Goal: Navigation & Orientation: Understand site structure

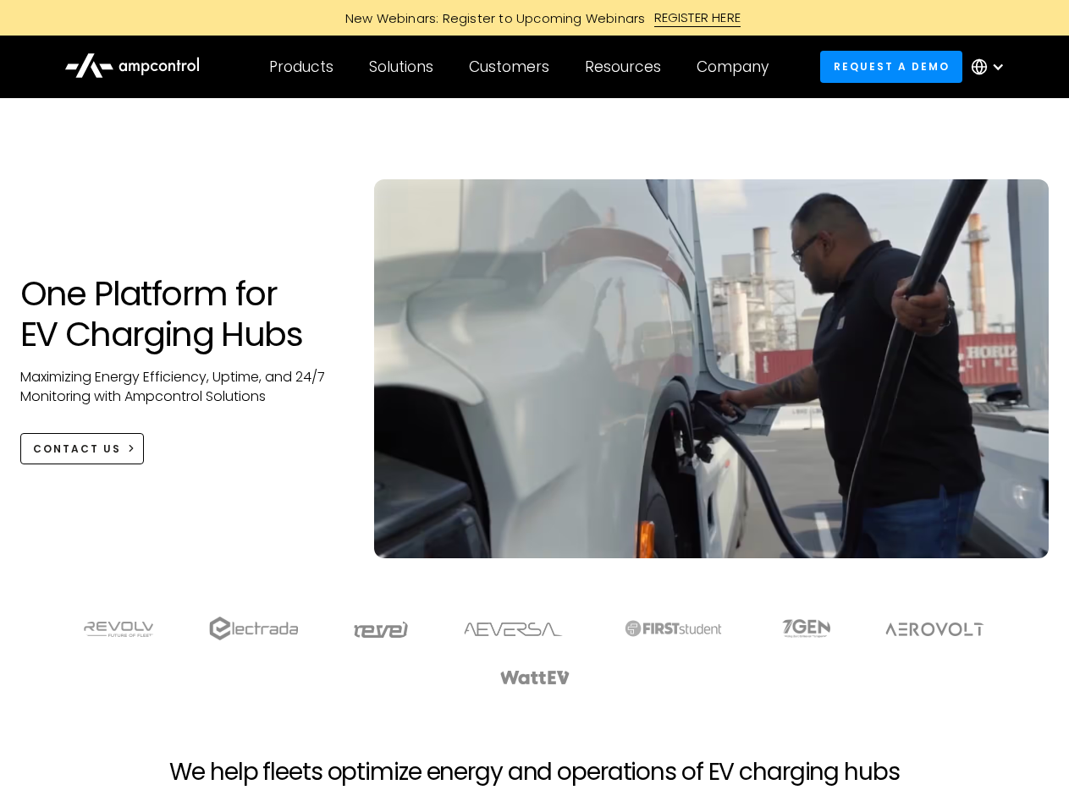
click at [521, 67] on div "Customers" at bounding box center [509, 67] width 80 height 19
click at [300, 67] on div "Products" at bounding box center [301, 67] width 64 height 19
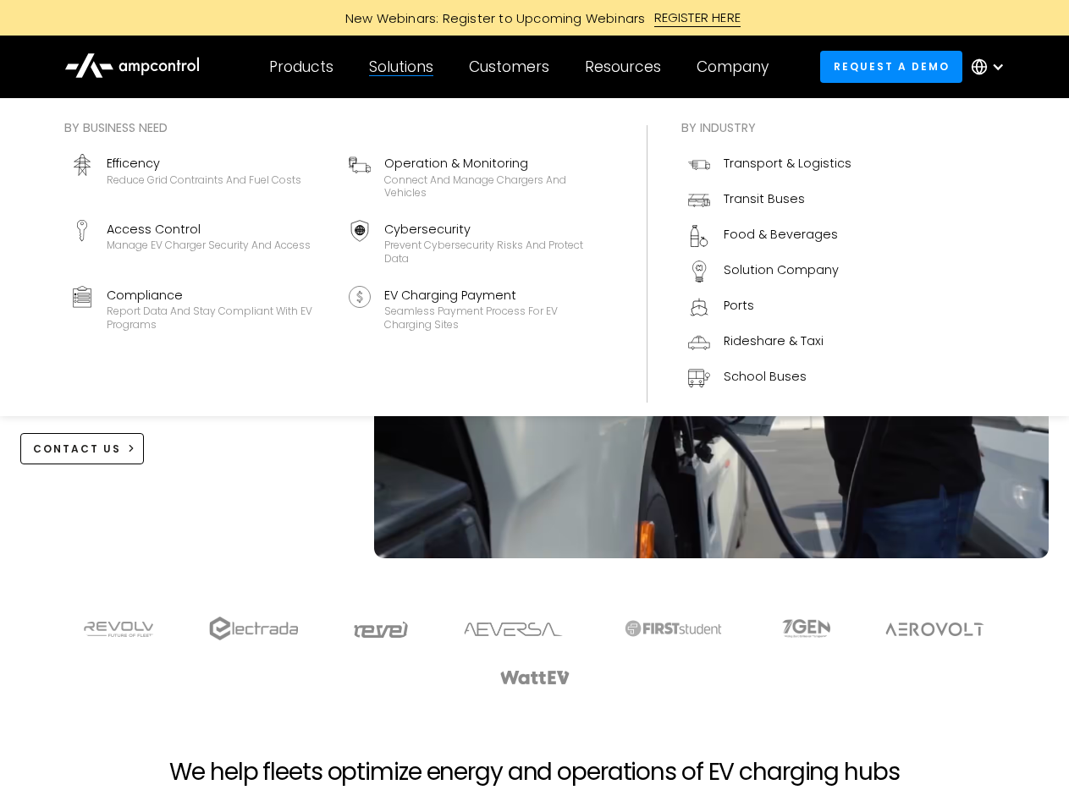
click at [402, 67] on div "Solutions" at bounding box center [401, 67] width 64 height 19
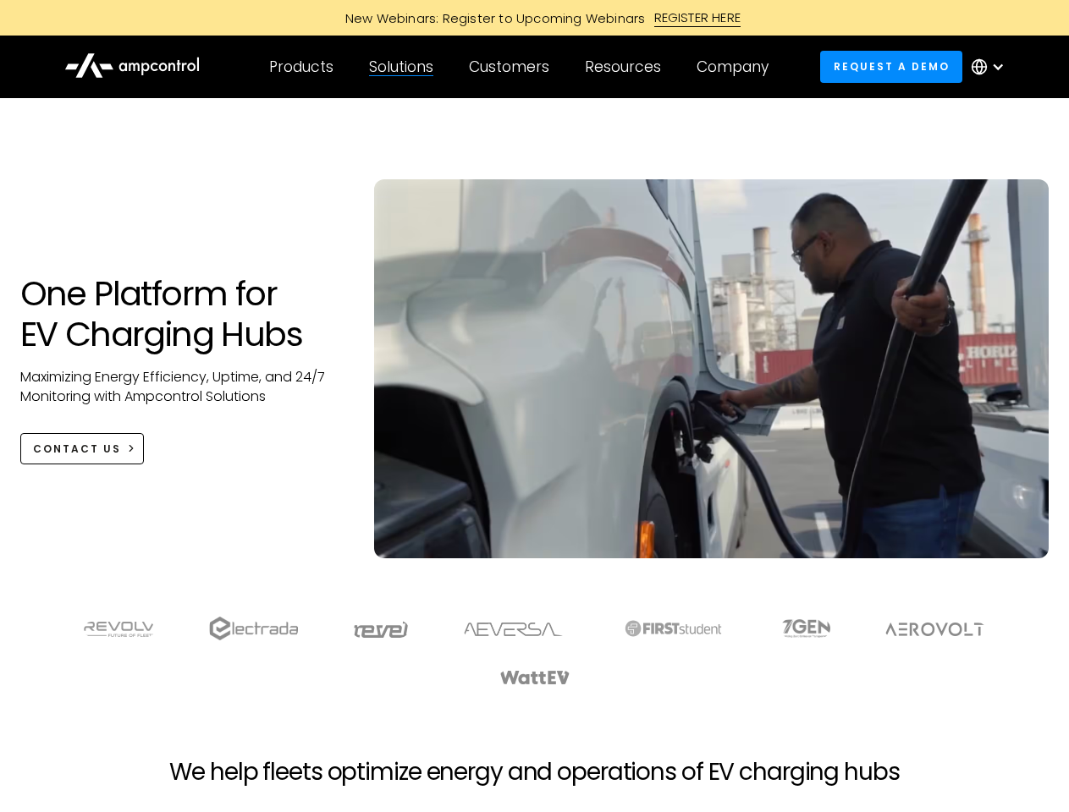
click at [512, 67] on div "Customers" at bounding box center [509, 67] width 80 height 19
click at [626, 67] on div "Resources" at bounding box center [623, 67] width 76 height 19
click at [738, 67] on div "Company" at bounding box center [733, 67] width 72 height 19
click at [992, 67] on div at bounding box center [998, 67] width 14 height 14
